Goal: Check status

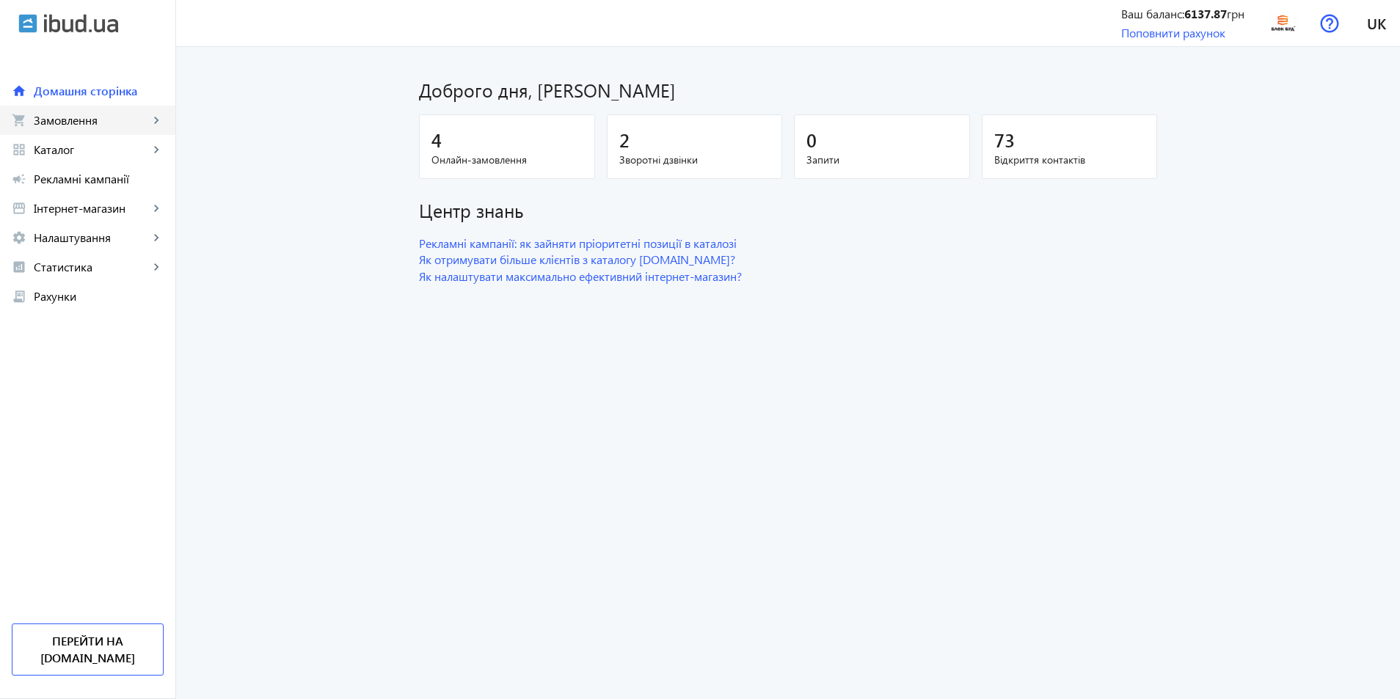
click at [124, 132] on link "shopping_cart Замовлення keyboard_arrow_right" at bounding box center [87, 120] width 175 height 29
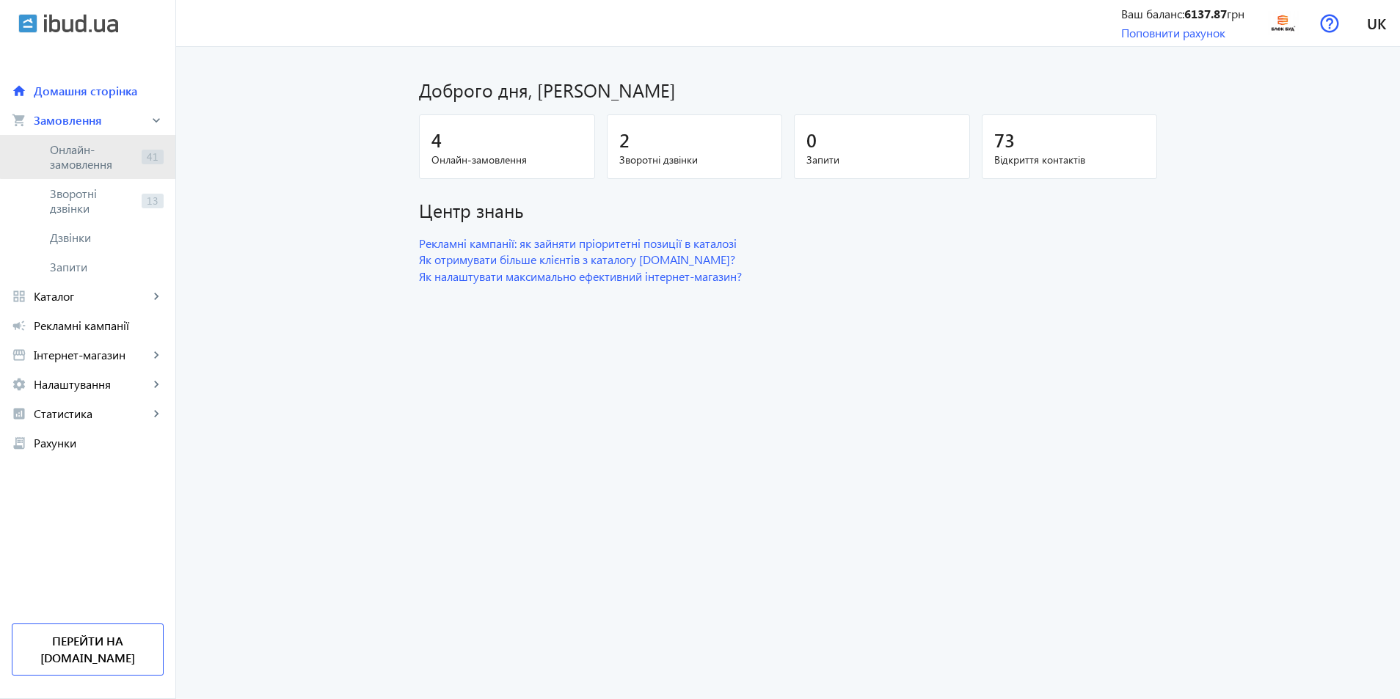
click at [123, 151] on span "Онлайн-замовлення" at bounding box center [93, 156] width 86 height 29
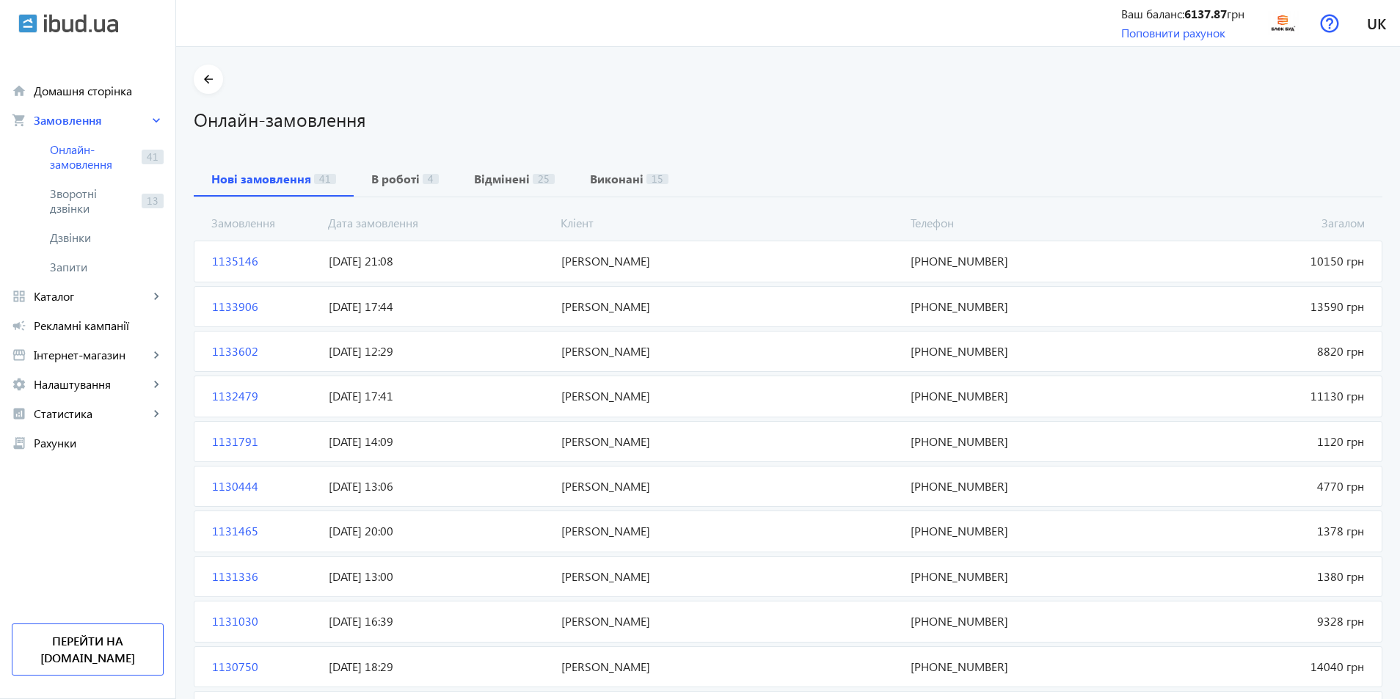
click at [722, 279] on mat-card "1135146 [PERSON_NAME] 10150 грн [DATE] 21:08 [PHONE_NUMBER]" at bounding box center [788, 261] width 1189 height 41
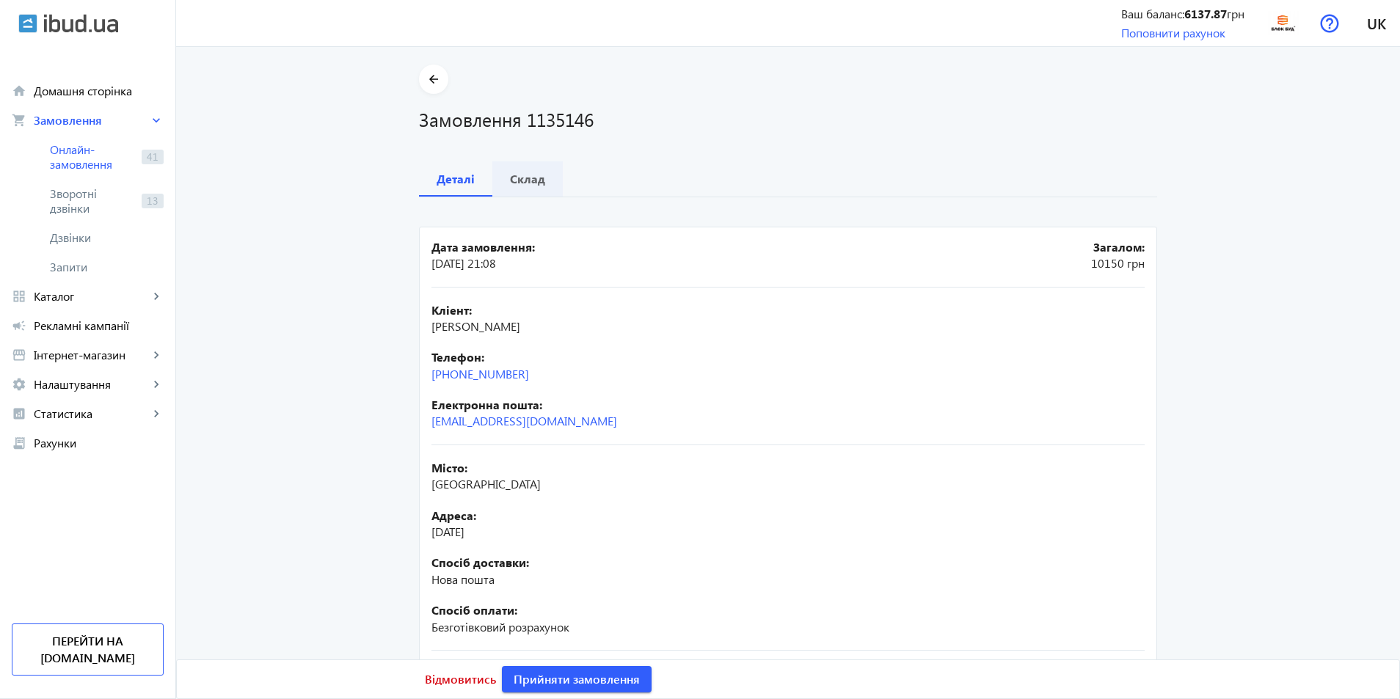
click at [528, 185] on b "Склад" at bounding box center [527, 179] width 35 height 12
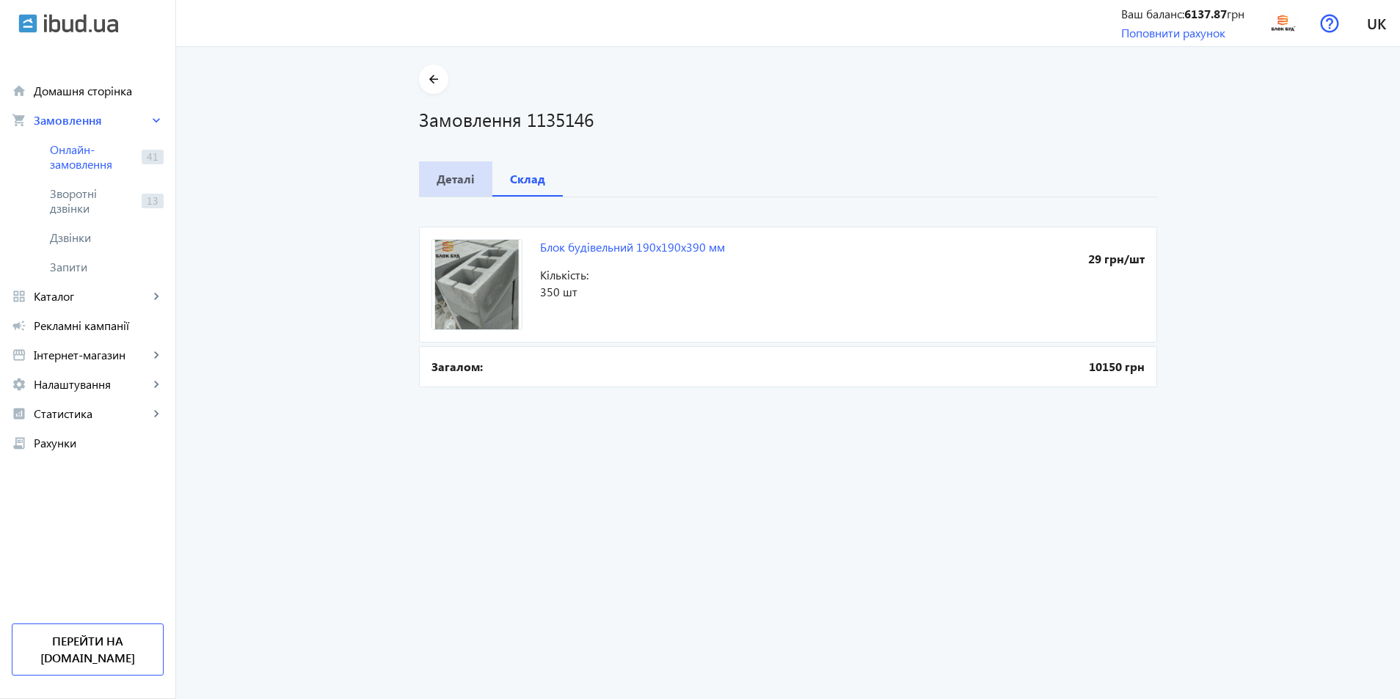
click at [463, 183] on b "Деталі" at bounding box center [456, 179] width 38 height 12
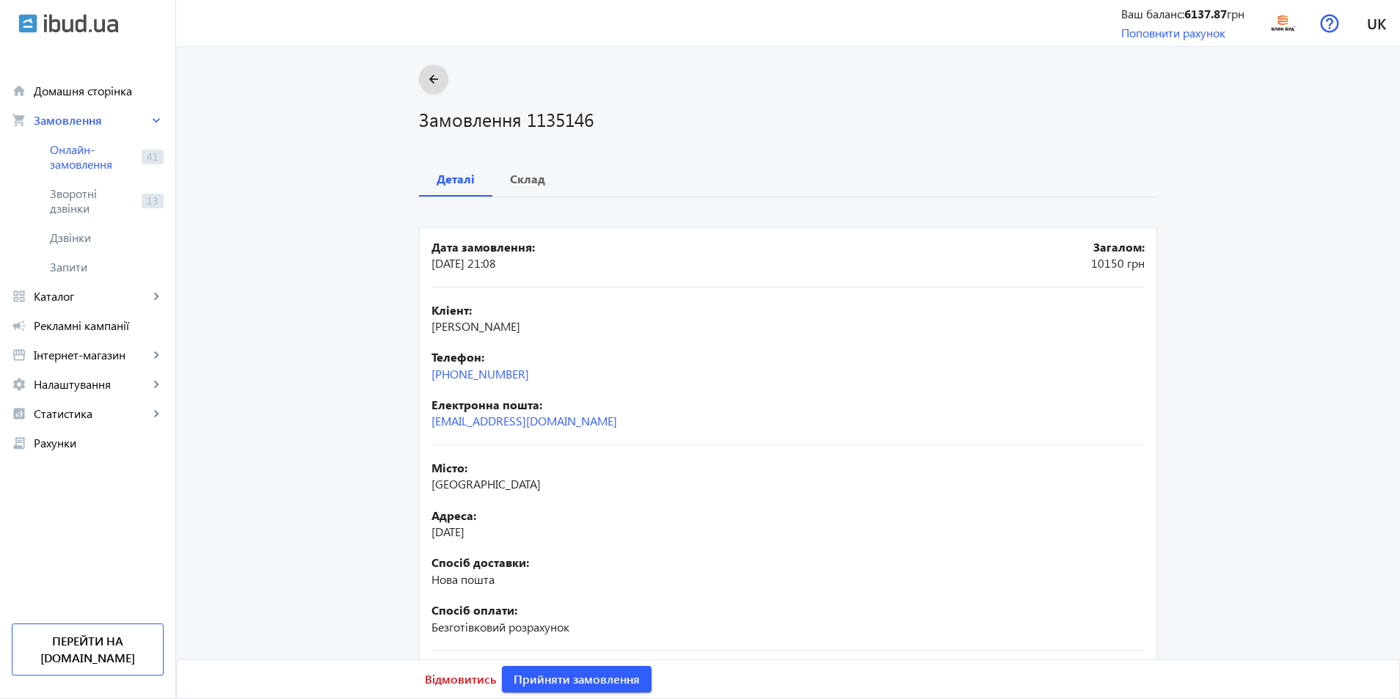
click at [437, 90] on span at bounding box center [433, 79] width 29 height 35
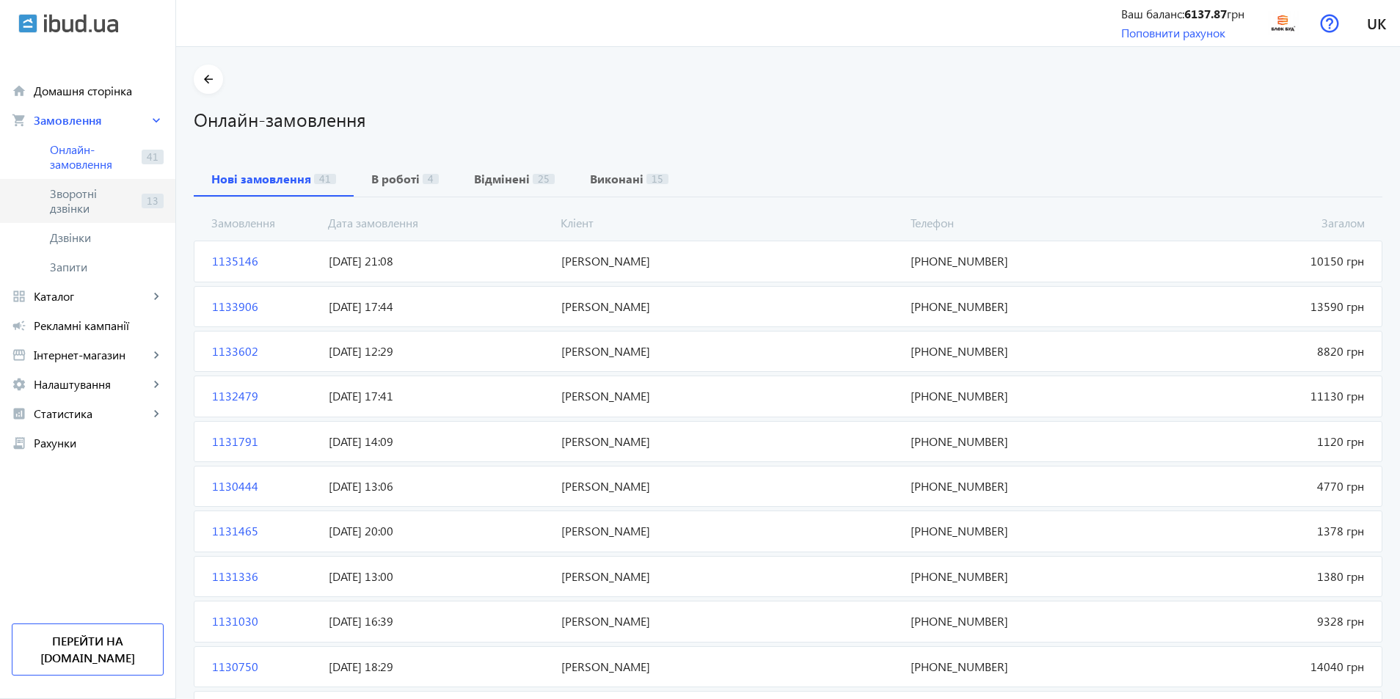
click at [129, 203] on span "Зворотні дзвінки" at bounding box center [93, 200] width 86 height 29
